Goal: Task Accomplishment & Management: Manage account settings

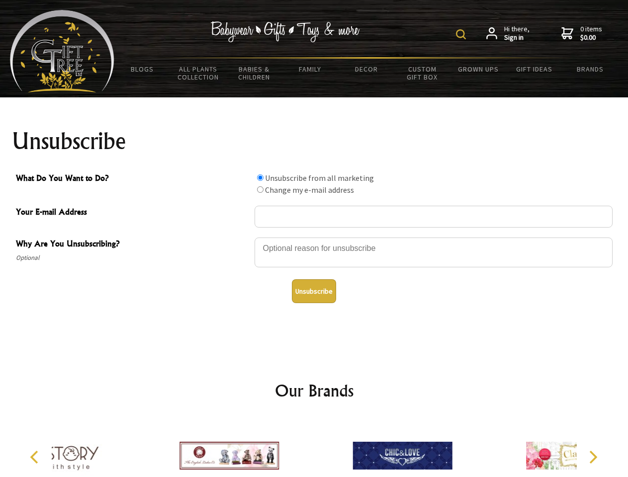
click at [462, 34] on img at bounding box center [461, 34] width 10 height 10
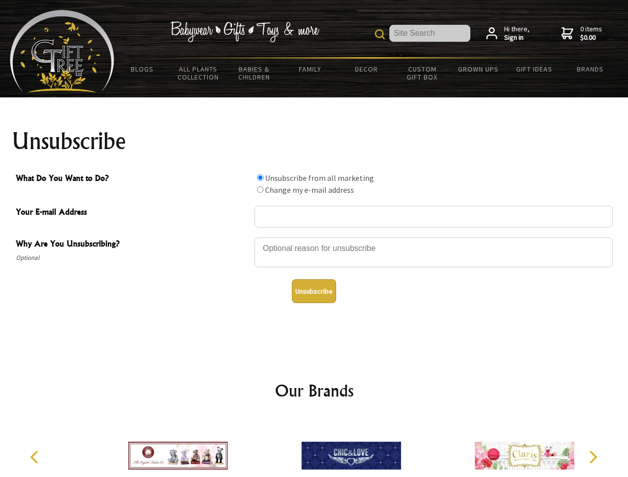
click at [314, 237] on div at bounding box center [433, 254] width 358 height 35
click at [260, 177] on input "What Do You Want to Do?" at bounding box center [260, 177] width 6 height 6
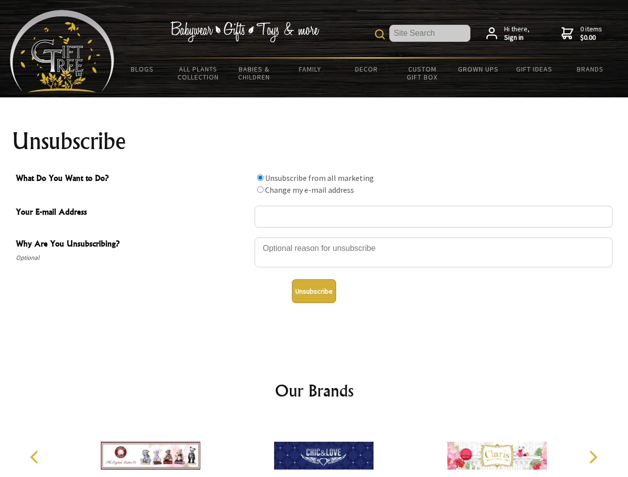
click at [260, 189] on input "What Do You Want to Do?" at bounding box center [260, 189] width 6 height 6
radio input "true"
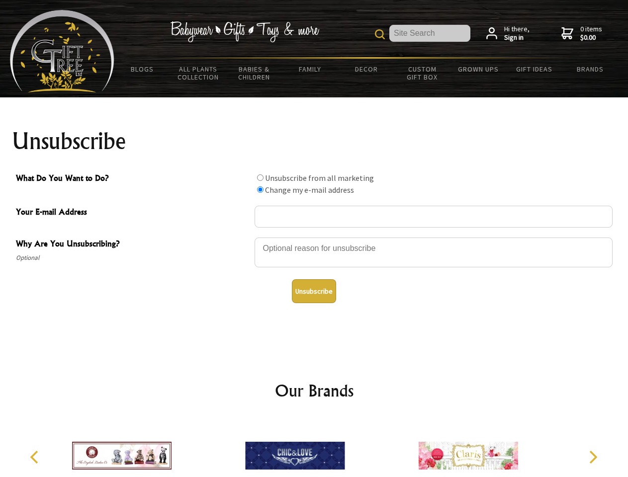
click at [314, 291] on button "Unsubscribe" at bounding box center [314, 291] width 44 height 24
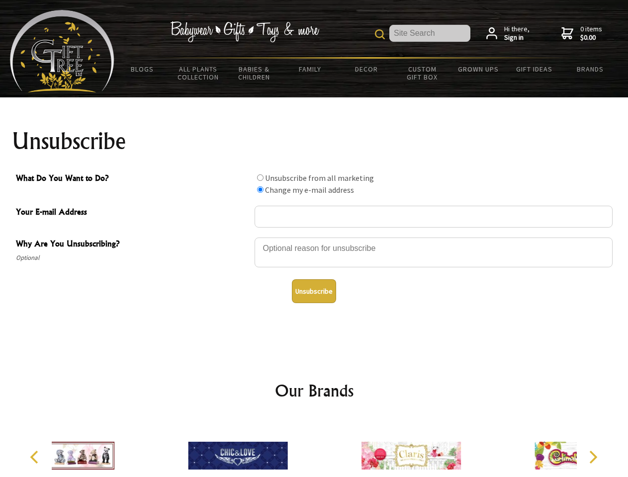
click at [314, 448] on div at bounding box center [237, 457] width 173 height 78
click at [36, 457] on icon "Previous" at bounding box center [35, 457] width 13 height 13
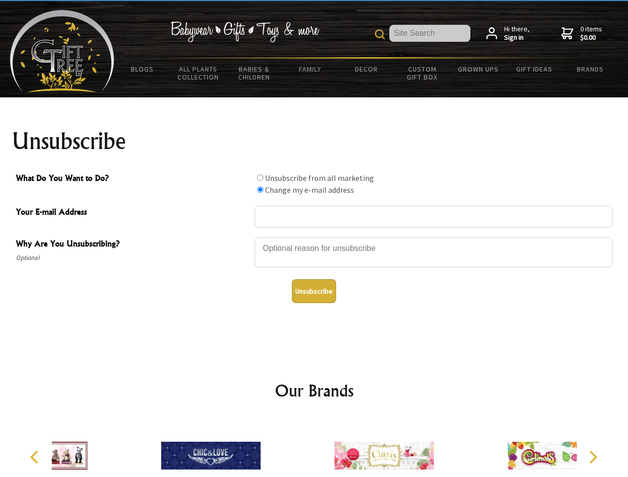
click at [592, 457] on icon "Next" at bounding box center [591, 457] width 13 height 13
